Goal: Information Seeking & Learning: Learn about a topic

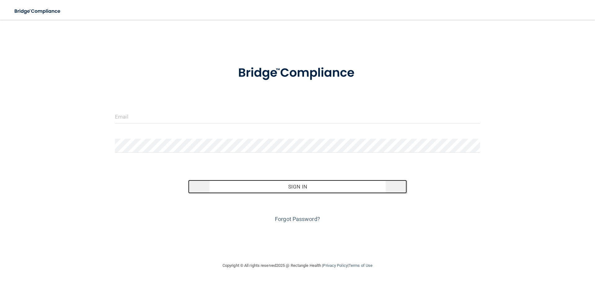
click at [292, 187] on button "Sign In" at bounding box center [297, 187] width 219 height 14
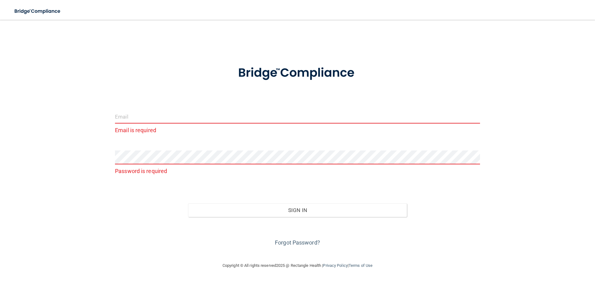
click at [136, 116] on input "email" at bounding box center [297, 117] width 365 height 14
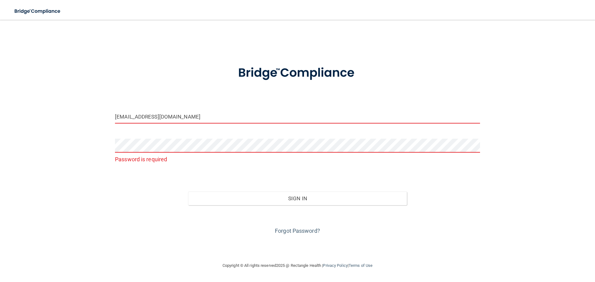
type input "[EMAIL_ADDRESS][DOMAIN_NAME]"
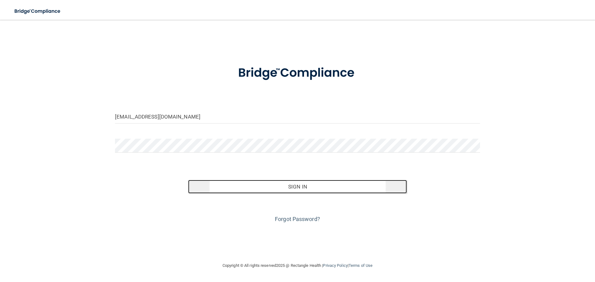
click at [302, 188] on button "Sign In" at bounding box center [297, 187] width 219 height 14
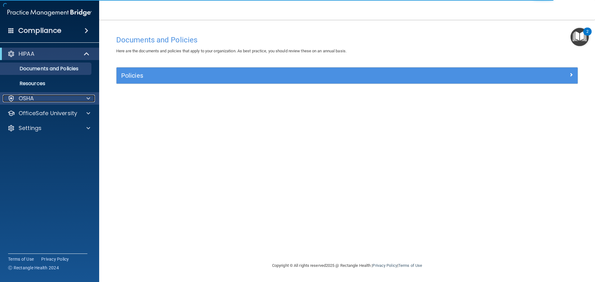
click at [89, 97] on span at bounding box center [88, 98] width 4 height 7
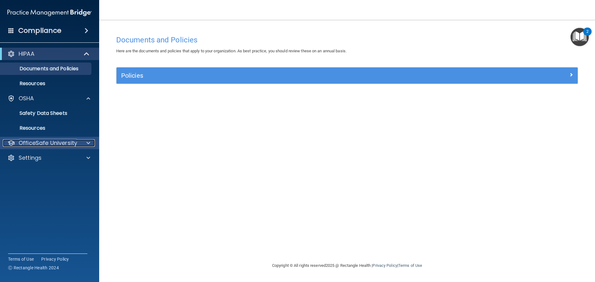
click at [86, 141] on span at bounding box center [88, 142] width 4 height 7
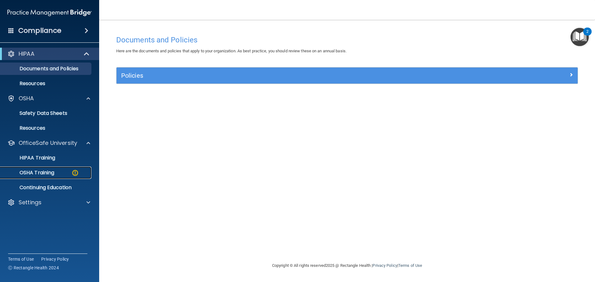
click at [74, 174] on img at bounding box center [75, 173] width 8 height 8
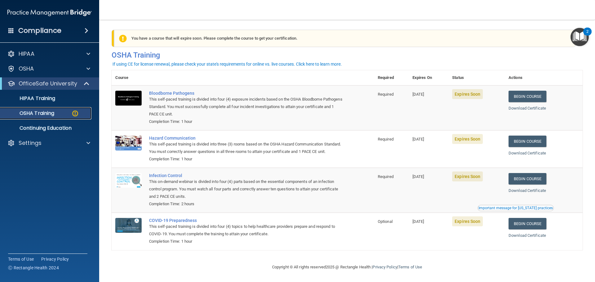
scroll to position [10, 0]
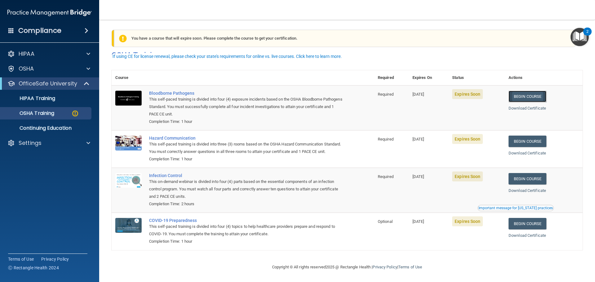
click at [520, 91] on link "Begin Course" at bounding box center [528, 96] width 38 height 11
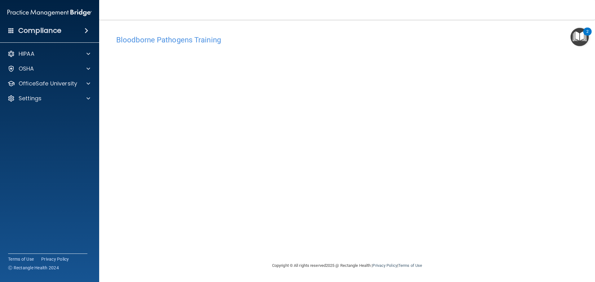
click at [474, 250] on div "Bloodborne Pathogens Training This course doesn’t expire until [DATE]. Are you …" at bounding box center [347, 147] width 471 height 230
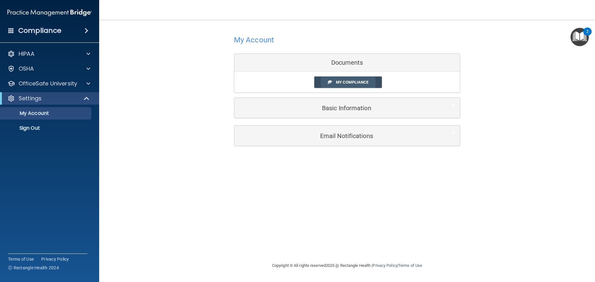
click at [336, 81] on span "My Compliance" at bounding box center [352, 82] width 33 height 5
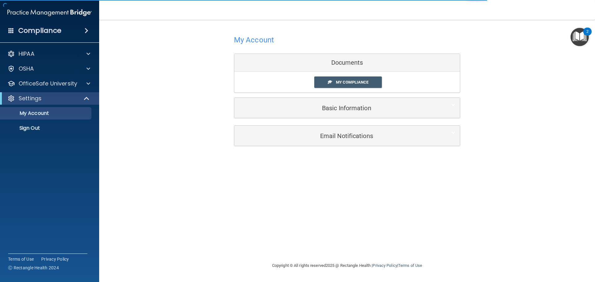
click at [333, 65] on div "Documents" at bounding box center [347, 63] width 226 height 18
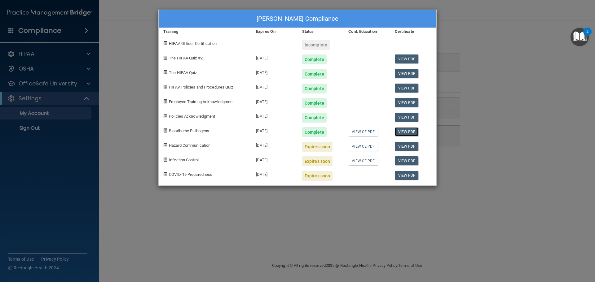
click at [402, 133] on link "View PDF" at bounding box center [407, 131] width 24 height 9
click at [89, 83] on div "[PERSON_NAME] Compliance Training Expires On Status Cont. Education Certificate…" at bounding box center [297, 141] width 595 height 282
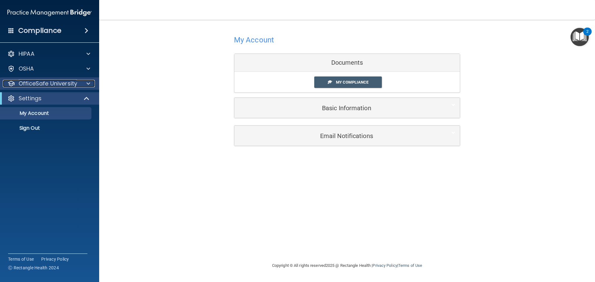
click at [87, 84] on span at bounding box center [88, 83] width 4 height 7
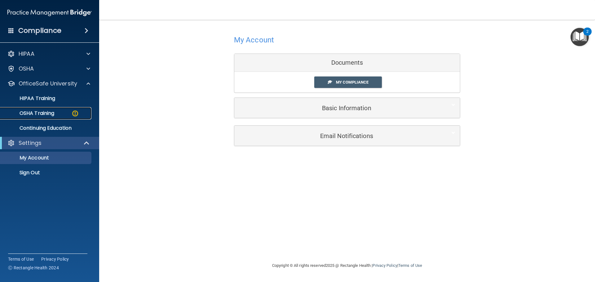
click at [74, 113] on img at bounding box center [75, 114] width 8 height 8
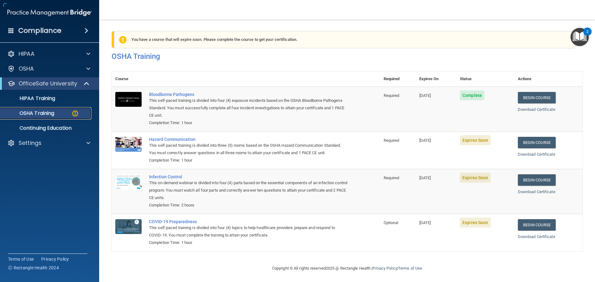
click at [74, 113] on img at bounding box center [75, 114] width 8 height 8
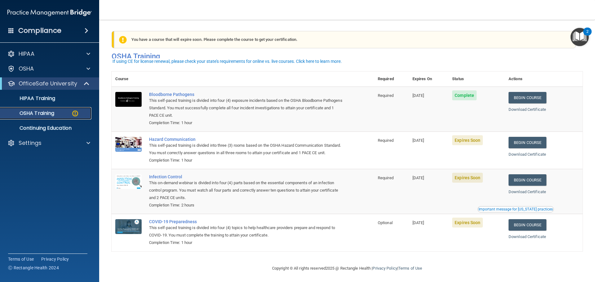
scroll to position [10, 0]
